Goal: Check status: Check status

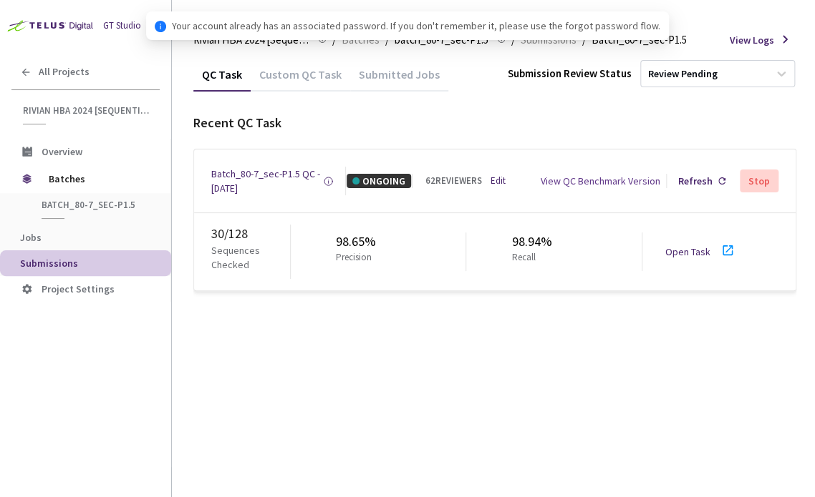
click at [684, 251] on link "Open Task" at bounding box center [687, 252] width 45 height 13
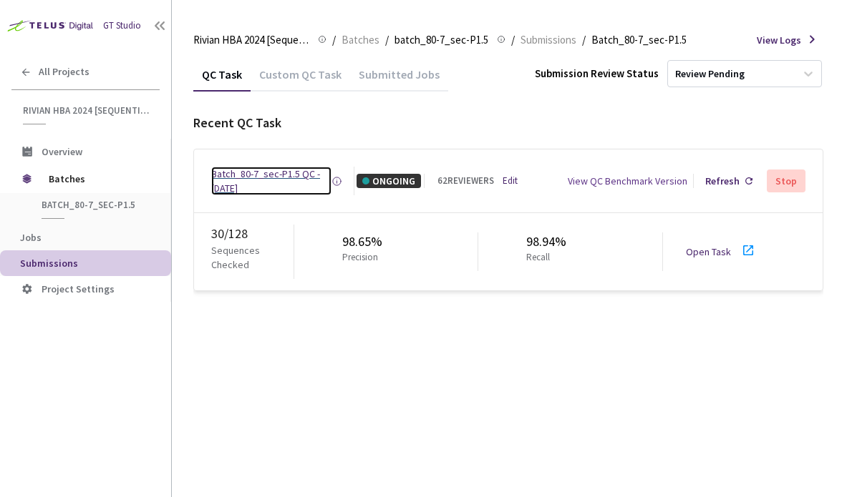
click at [229, 174] on div "Batch_80-7_sec-P1.5 QC - [DATE]" at bounding box center [271, 181] width 120 height 29
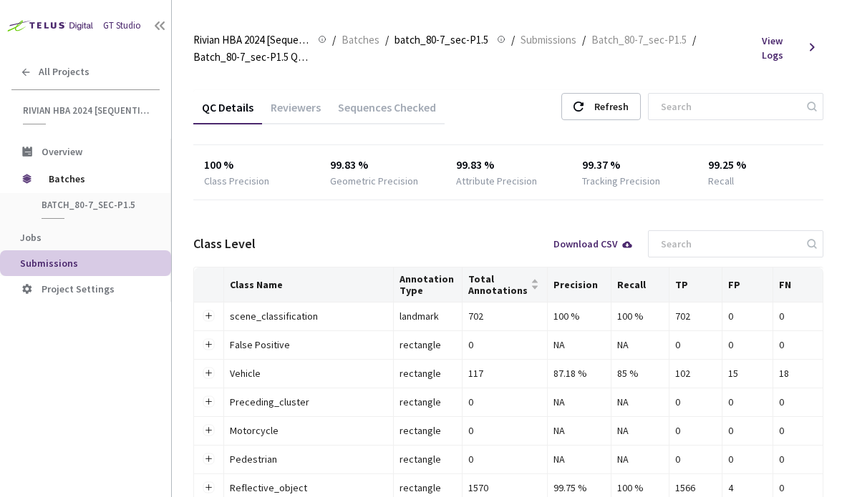
click at [306, 102] on div "Reviewers" at bounding box center [295, 112] width 67 height 24
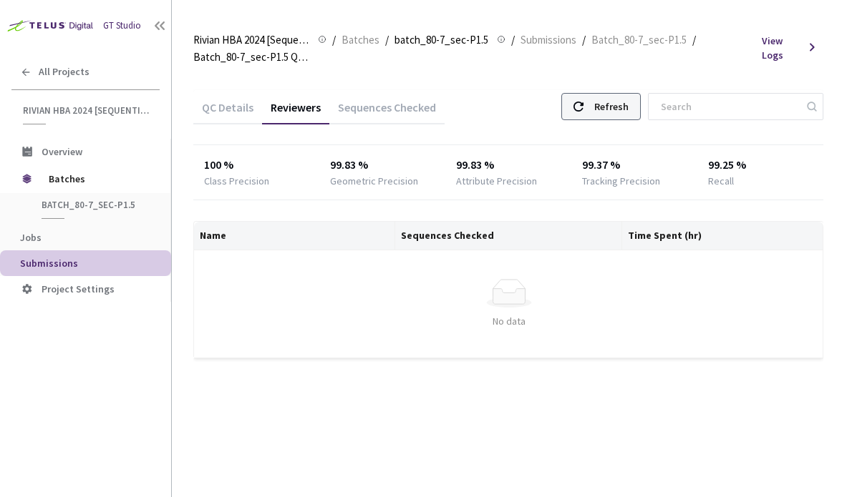
click at [621, 106] on div "Refresh" at bounding box center [611, 107] width 34 height 26
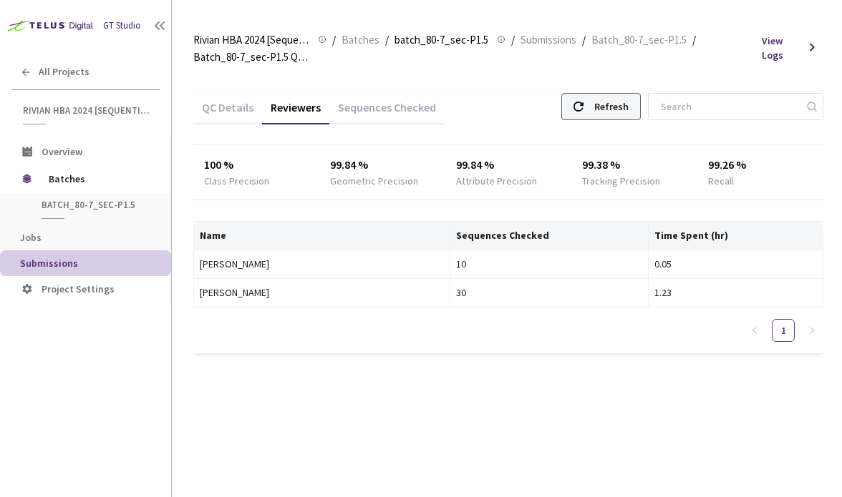
click at [628, 108] on div "Refresh" at bounding box center [611, 107] width 34 height 26
click at [611, 106] on div "Refresh" at bounding box center [600, 106] width 79 height 27
click at [628, 112] on div "Refresh" at bounding box center [611, 107] width 34 height 26
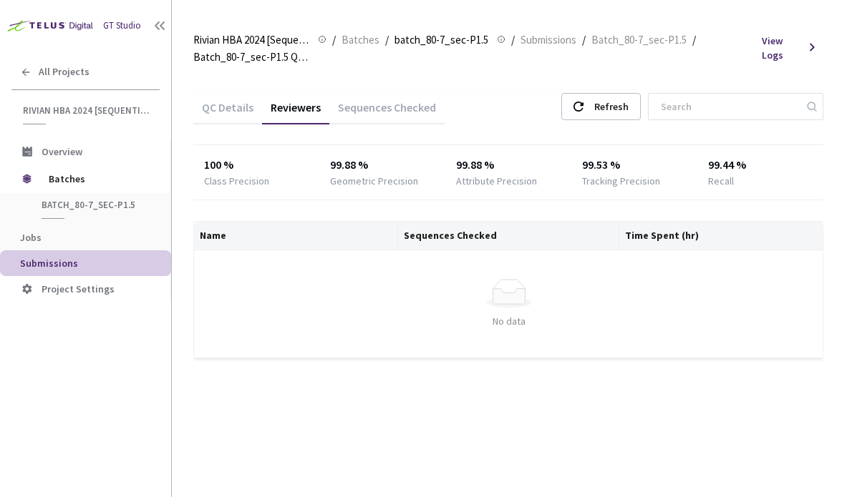
click at [284, 104] on div "Reviewers" at bounding box center [295, 112] width 67 height 24
click at [628, 104] on div "Refresh" at bounding box center [611, 107] width 34 height 26
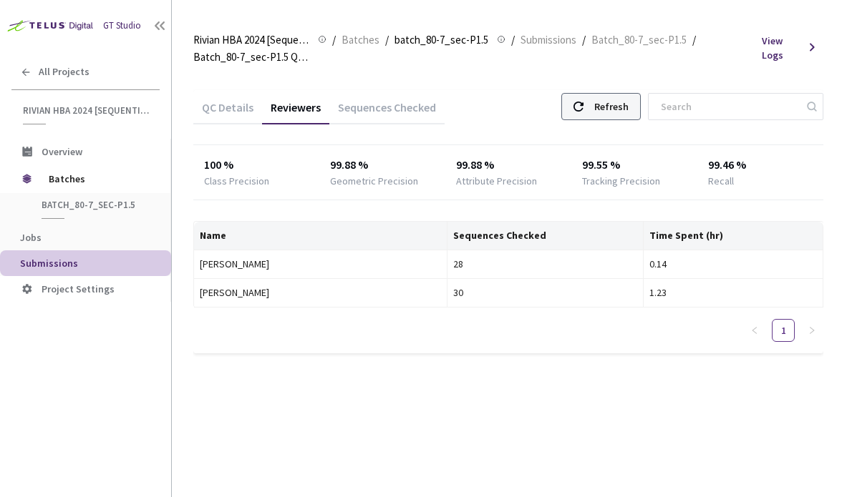
click at [610, 102] on div "Refresh" at bounding box center [600, 106] width 79 height 27
